Goal: Transaction & Acquisition: Obtain resource

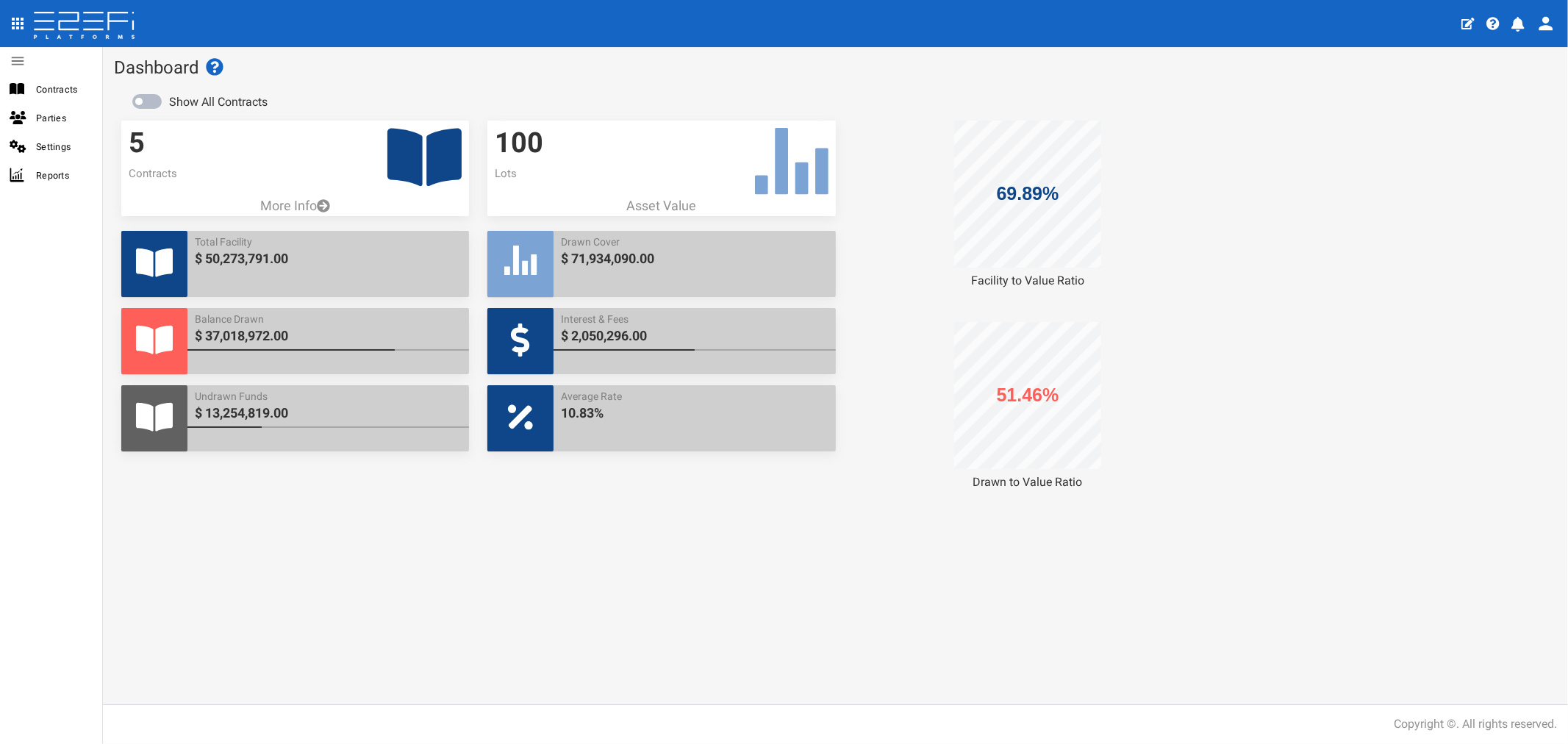
click at [66, 93] on span "Contracts" at bounding box center [63, 89] width 55 height 17
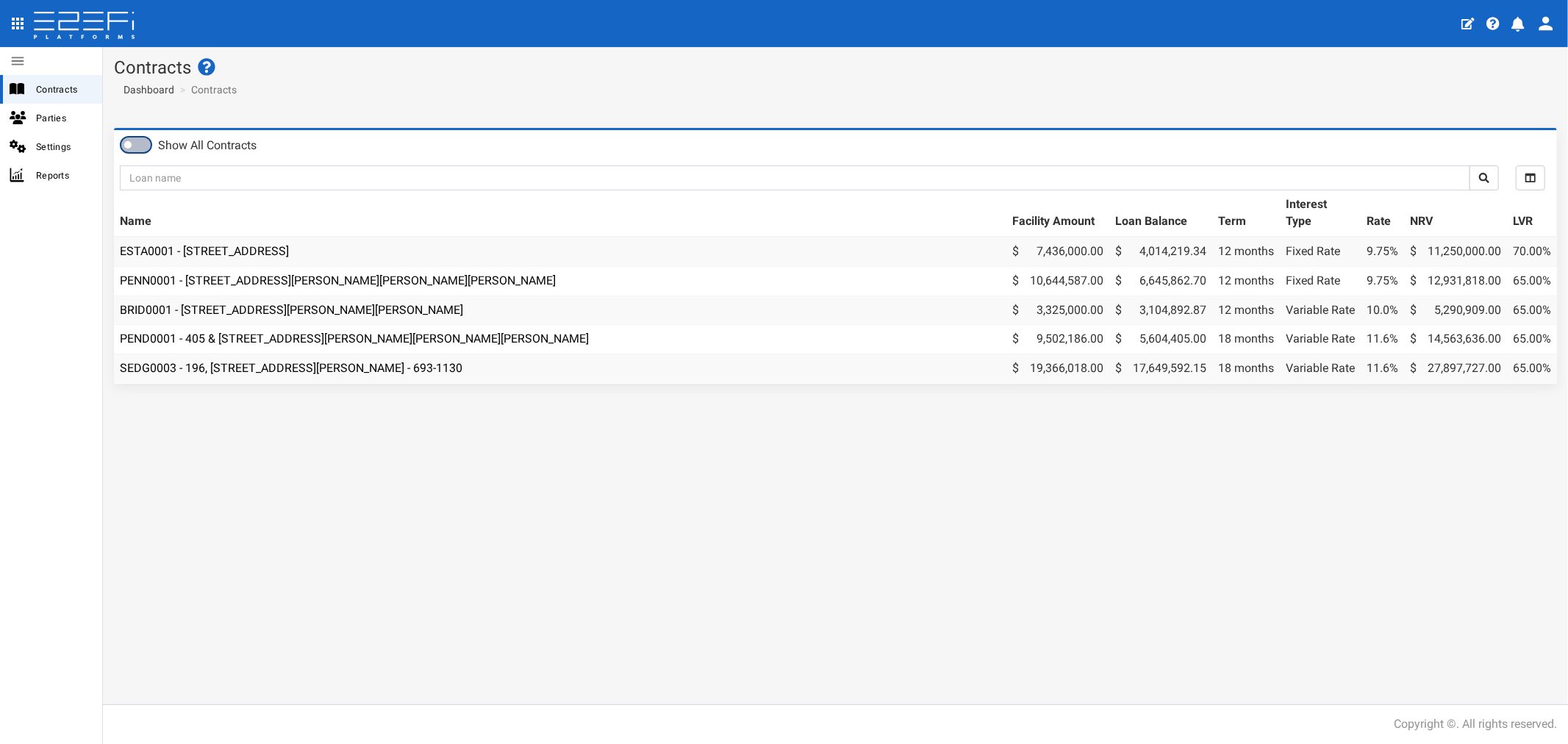
click at [137, 145] on span at bounding box center [135, 144] width 30 height 14
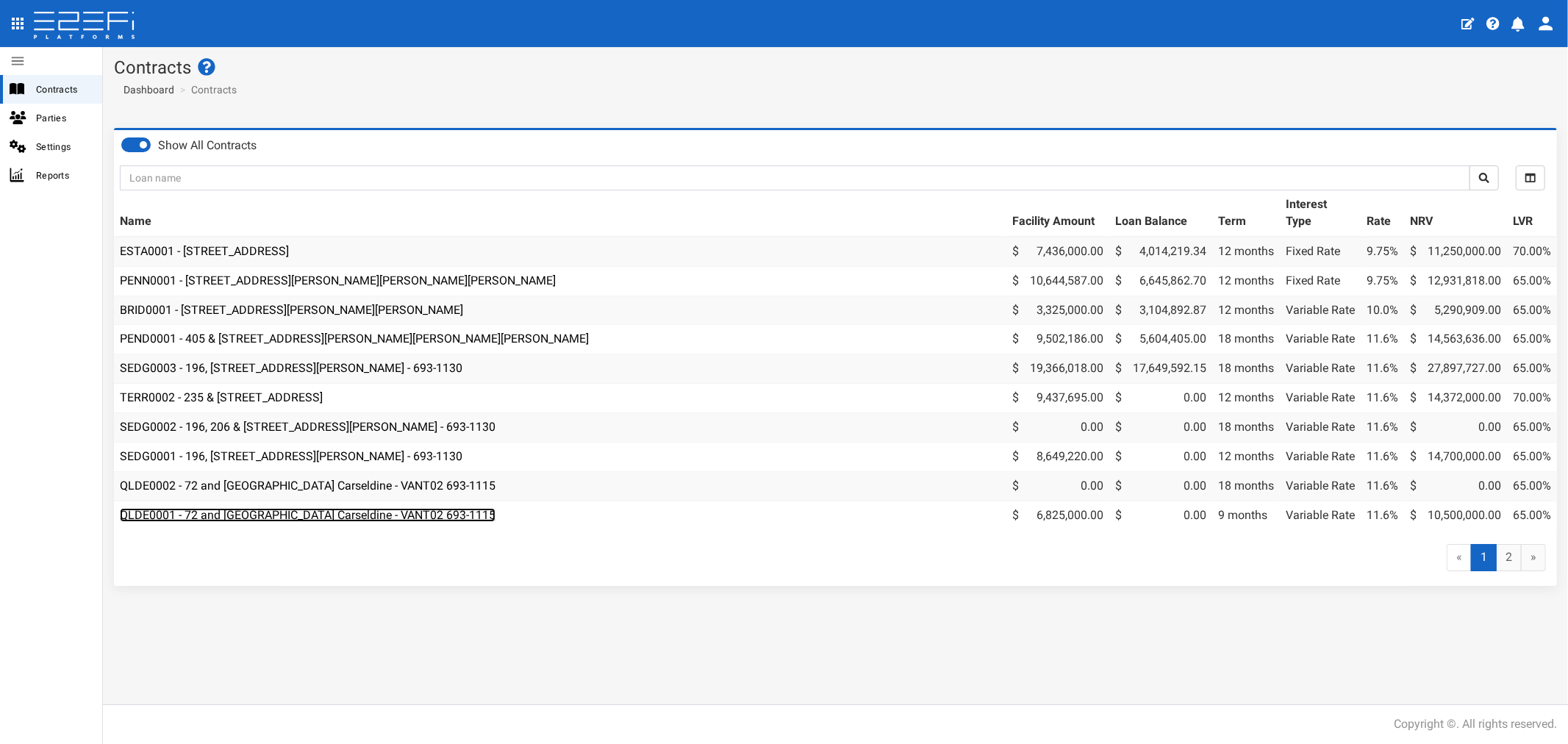
click at [267, 513] on link "QLDE0001 - 72 and 78 Cowie Road Carseldine - VANT02 693-1115" at bounding box center [307, 515] width 375 height 14
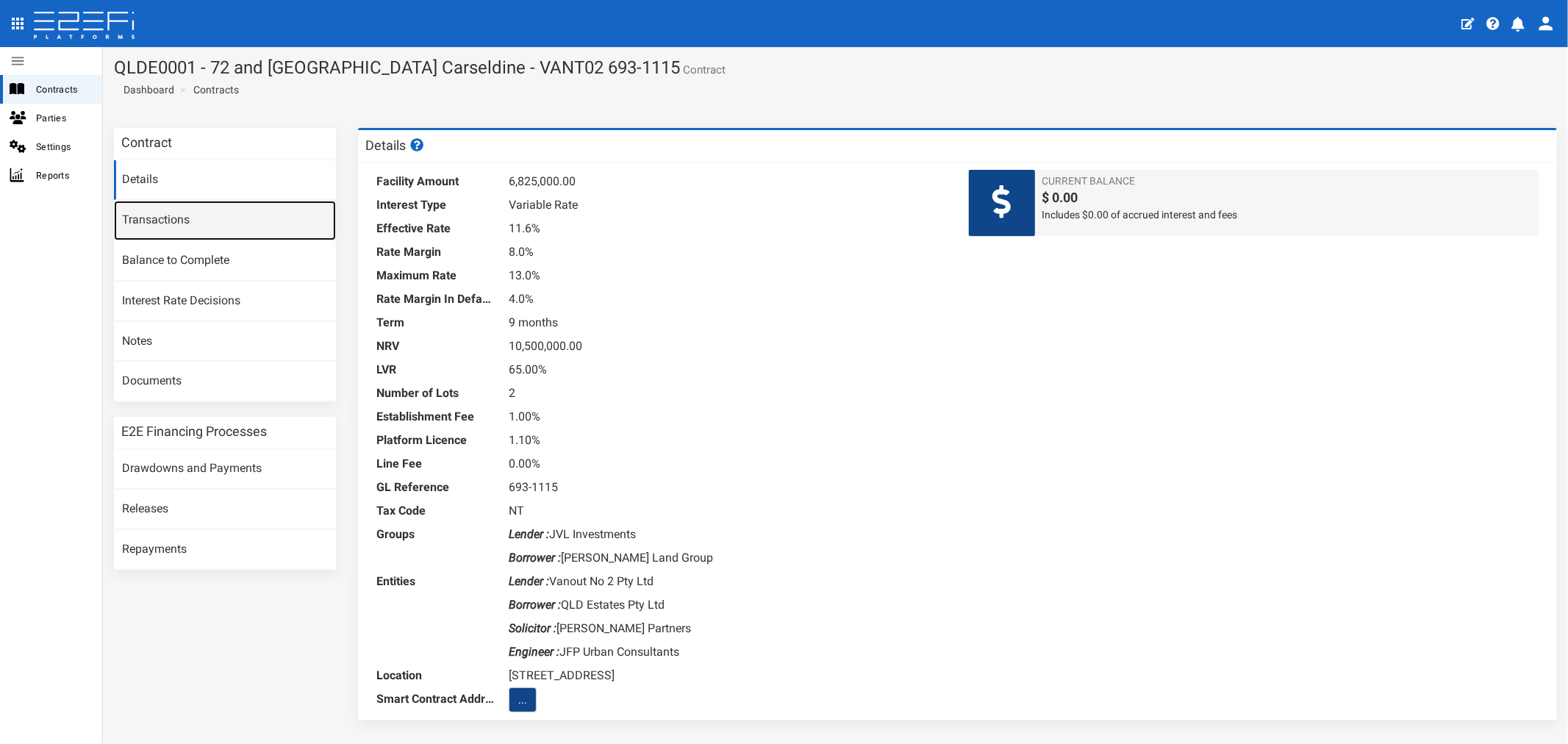
click at [164, 217] on link "Transactions" at bounding box center [225, 221] width 222 height 39
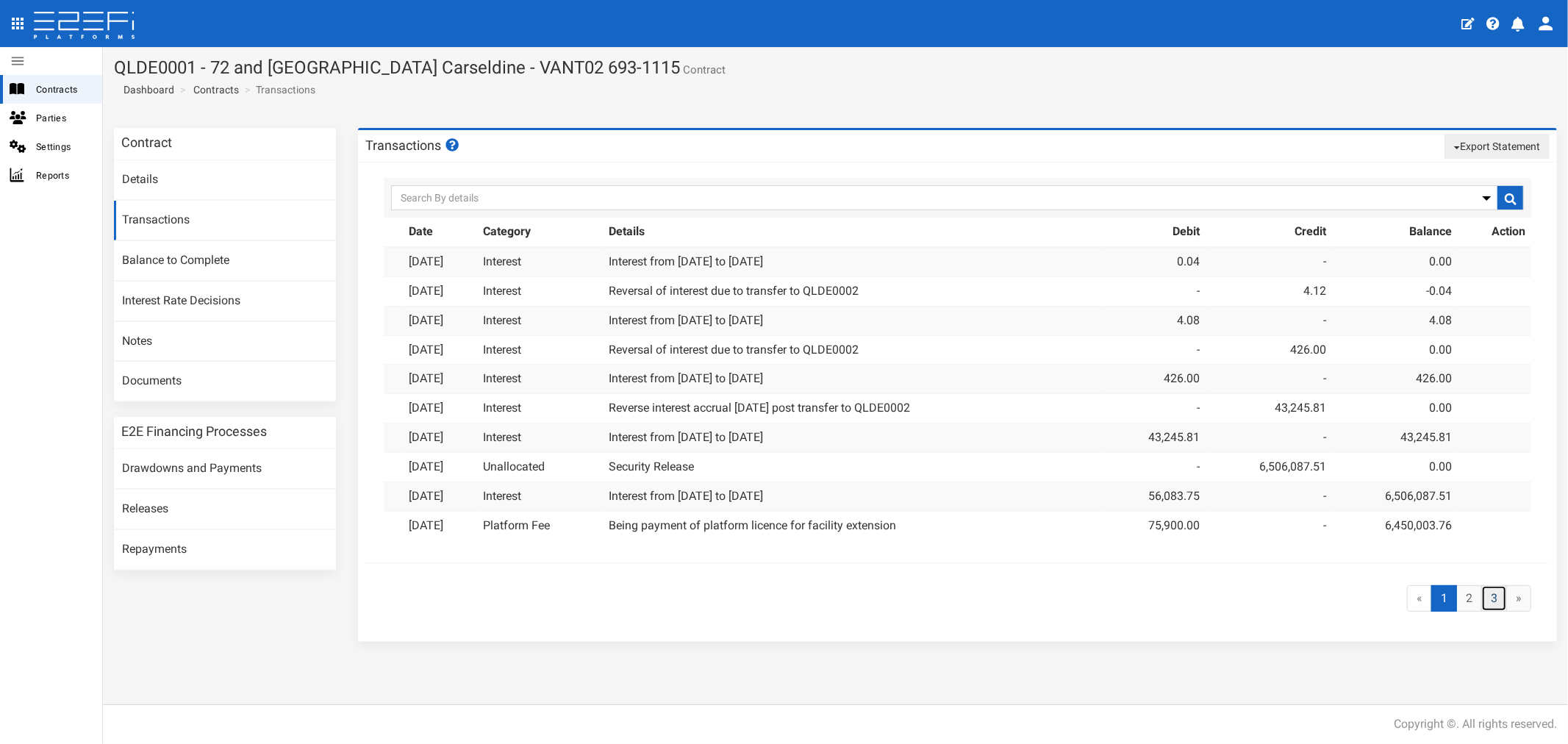
click at [1498, 605] on link "3" at bounding box center [1494, 599] width 26 height 27
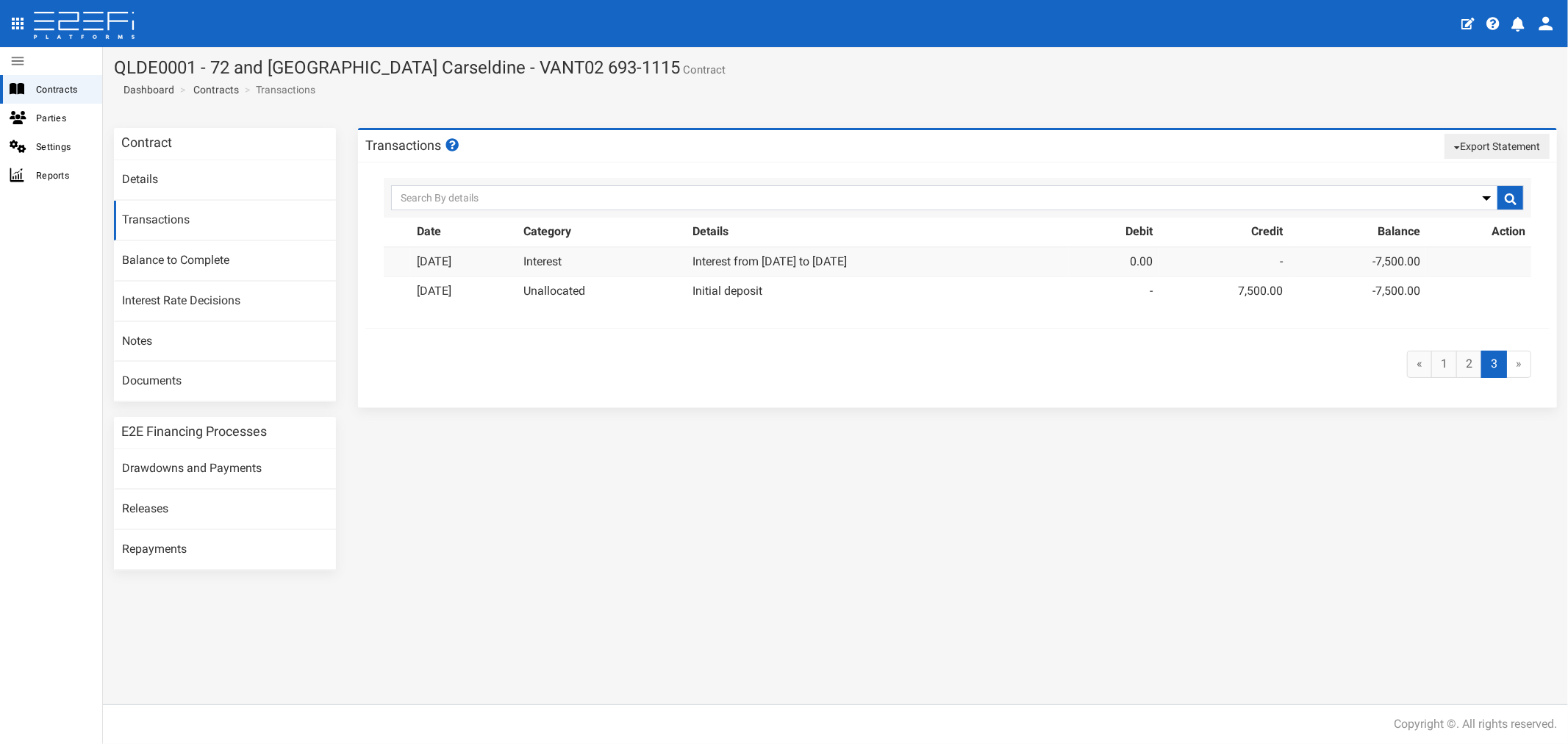
click at [162, 64] on h1 "QLDE0001 - 72 and [GEOGRAPHIC_DATA] Carseldine - VANT02 693-1115 Contract" at bounding box center [835, 67] width 1443 height 19
click at [64, 87] on span "Contracts" at bounding box center [63, 89] width 55 height 17
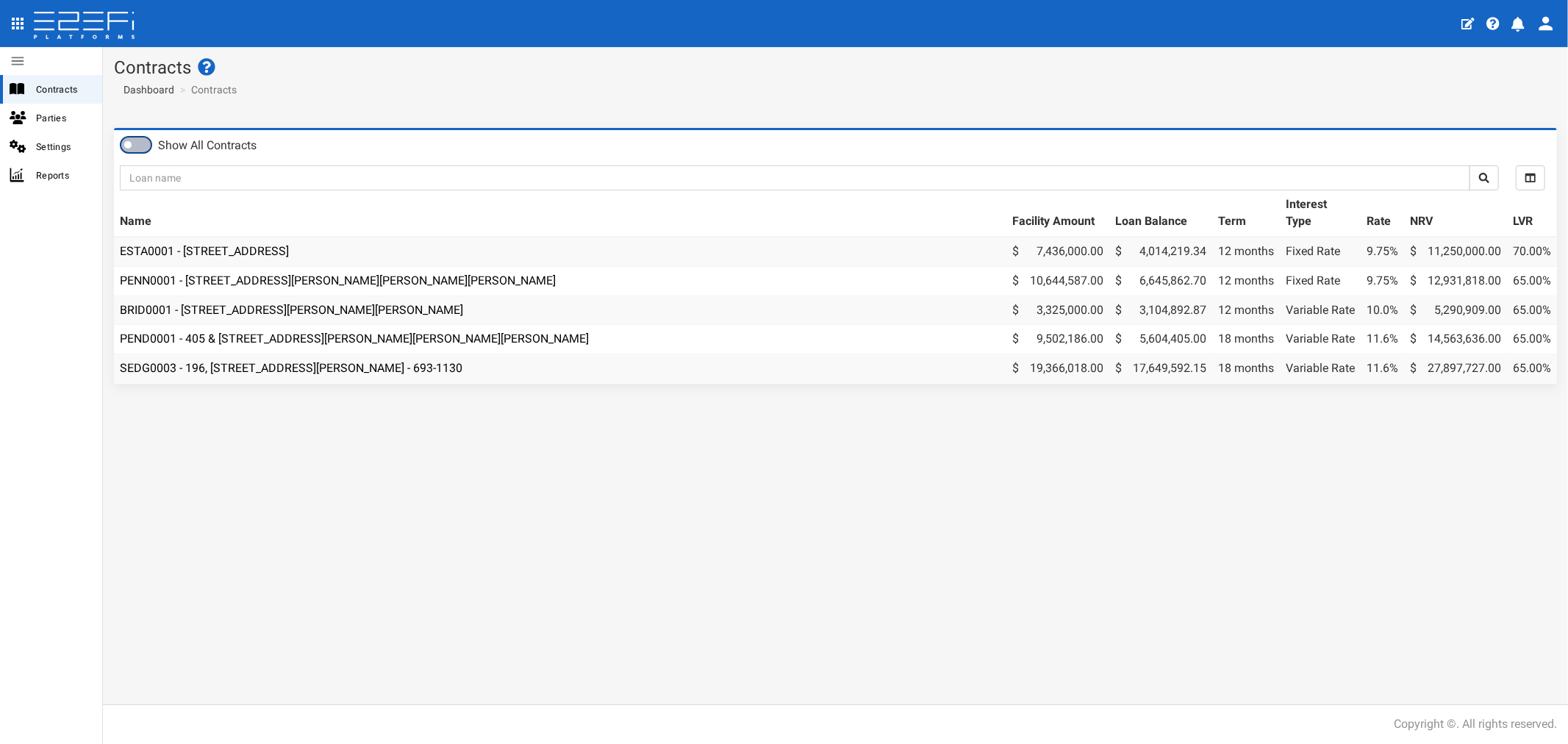
click at [145, 148] on span at bounding box center [135, 144] width 30 height 14
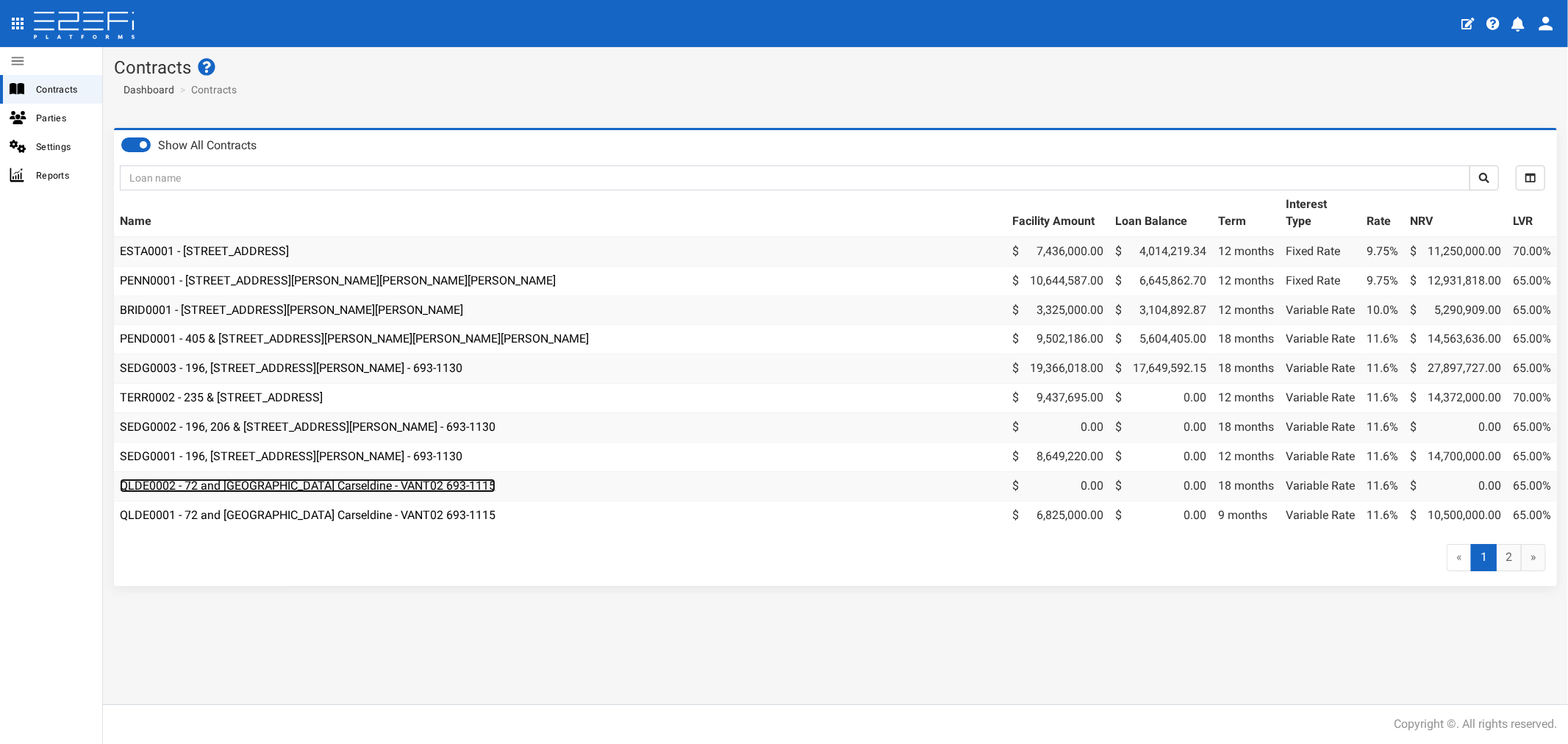
click at [260, 489] on link "QLDE0002 - 72 and 78 Cowie Road Carseldine - VANT02 693-1115" at bounding box center [307, 486] width 375 height 14
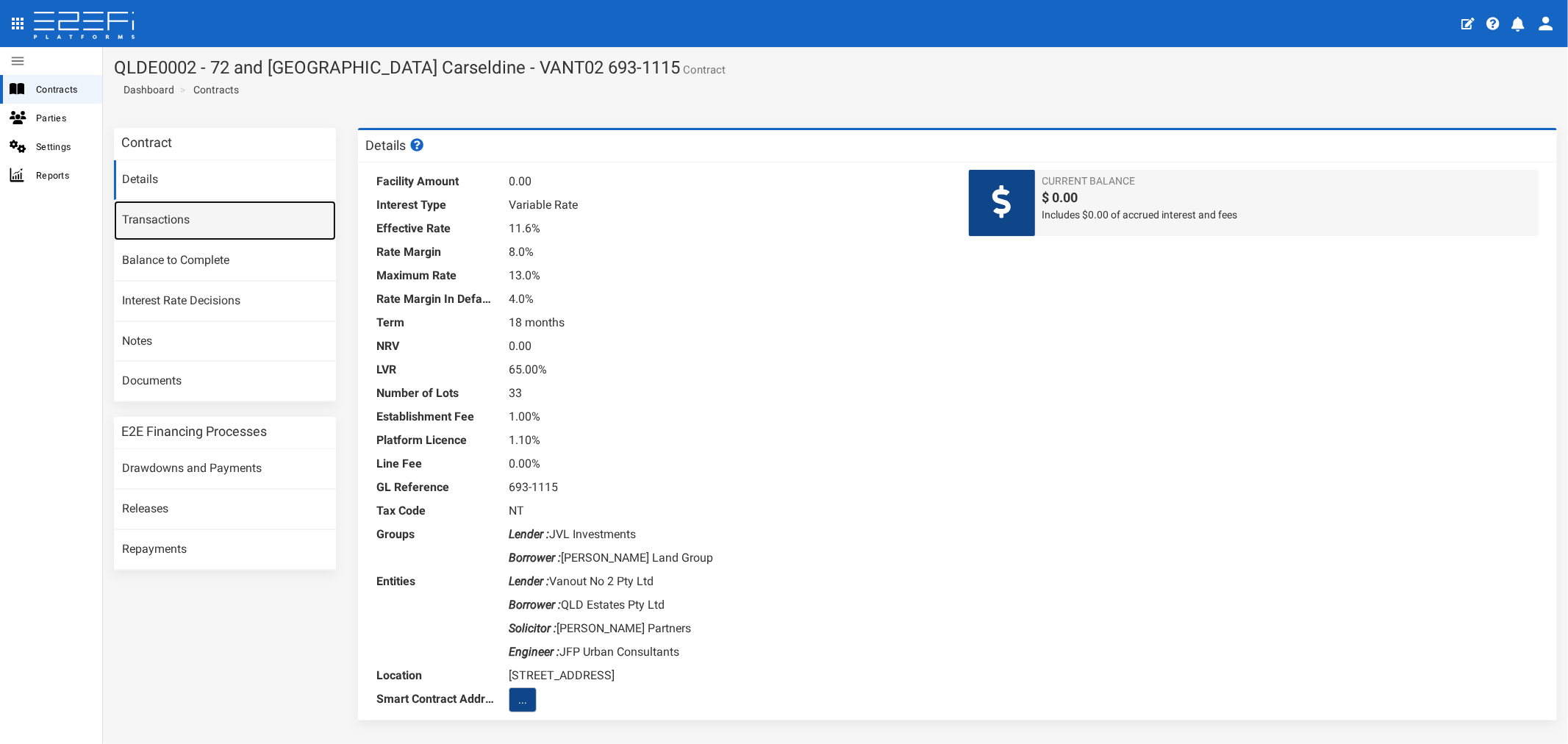
click at [130, 207] on link "Transactions" at bounding box center [225, 221] width 222 height 39
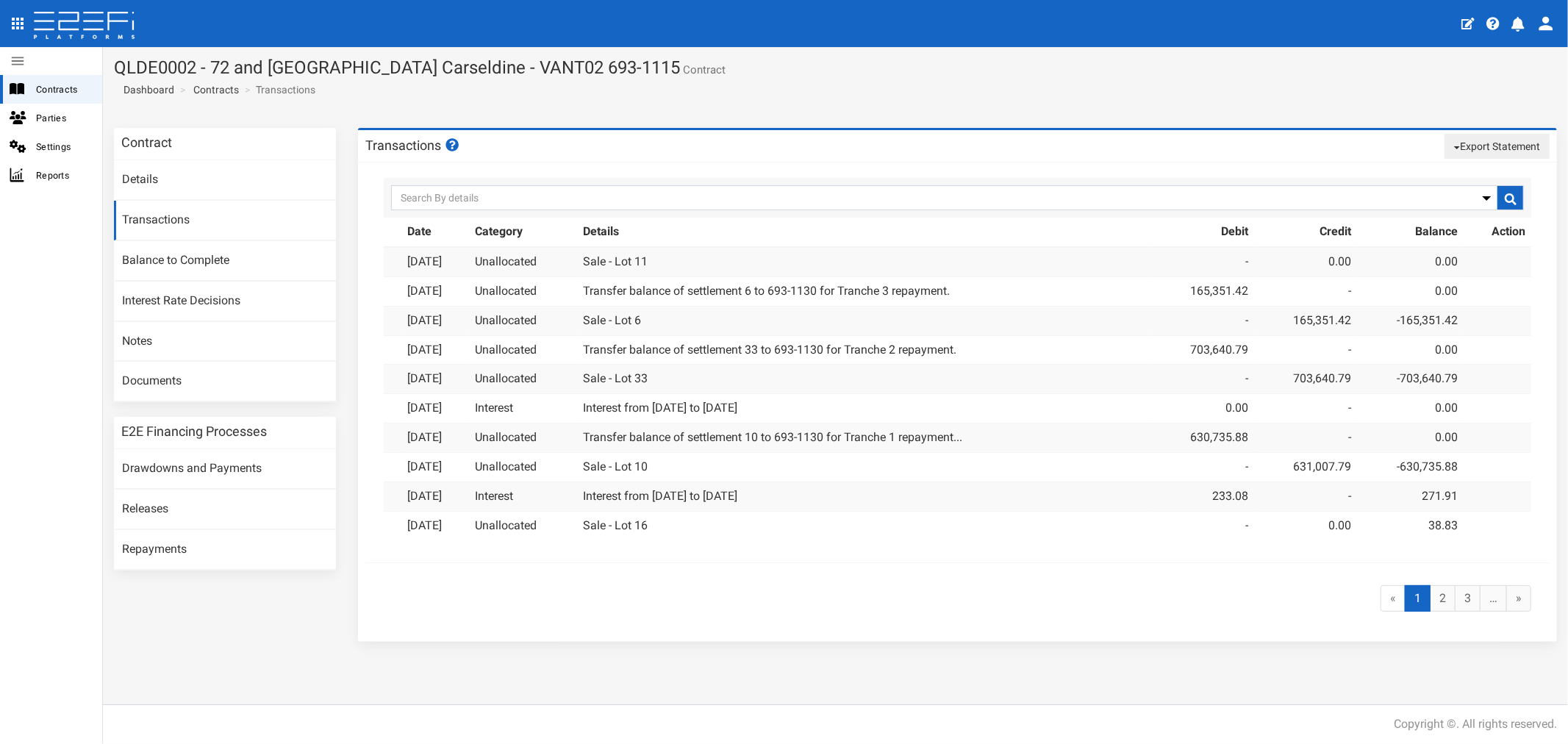
click at [1503, 149] on button "Export Statement" at bounding box center [1496, 146] width 105 height 25
click at [1502, 151] on button "Export Statement" at bounding box center [1496, 146] width 105 height 25
click at [1468, 145] on button "Export Statement" at bounding box center [1496, 146] width 105 height 25
click at [1441, 177] on link "pdf" at bounding box center [1491, 174] width 116 height 19
